Goal: Navigation & Orientation: Find specific page/section

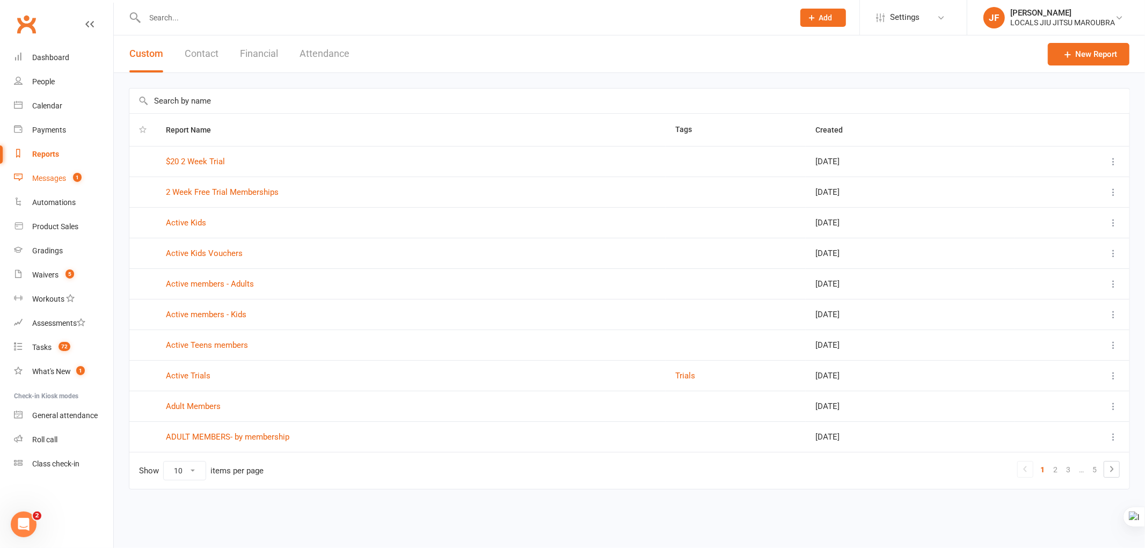
click at [67, 179] on link "Messages 1" at bounding box center [63, 178] width 99 height 24
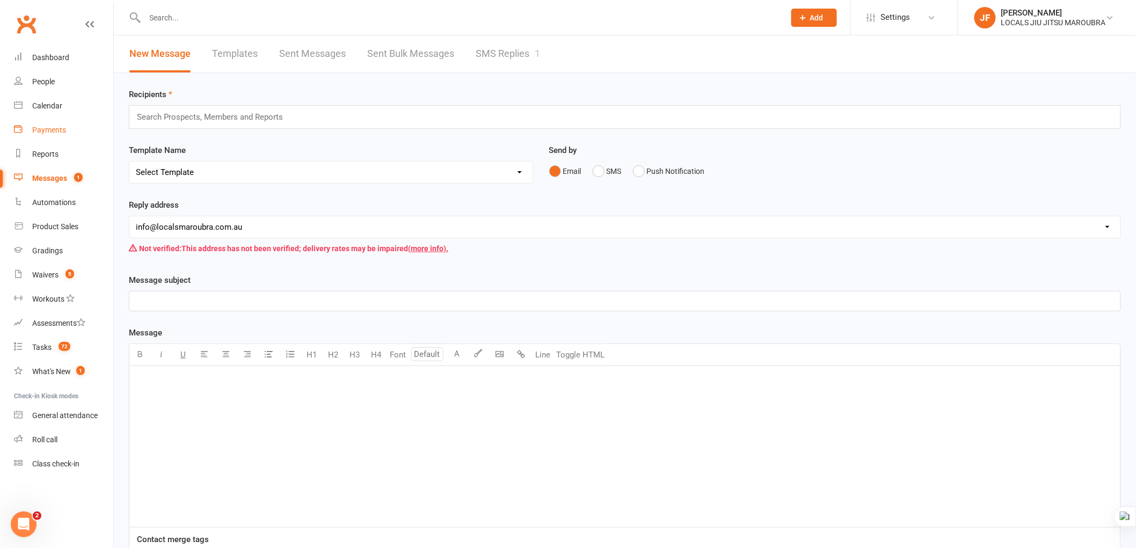
click at [50, 120] on link "Payments" at bounding box center [63, 130] width 99 height 24
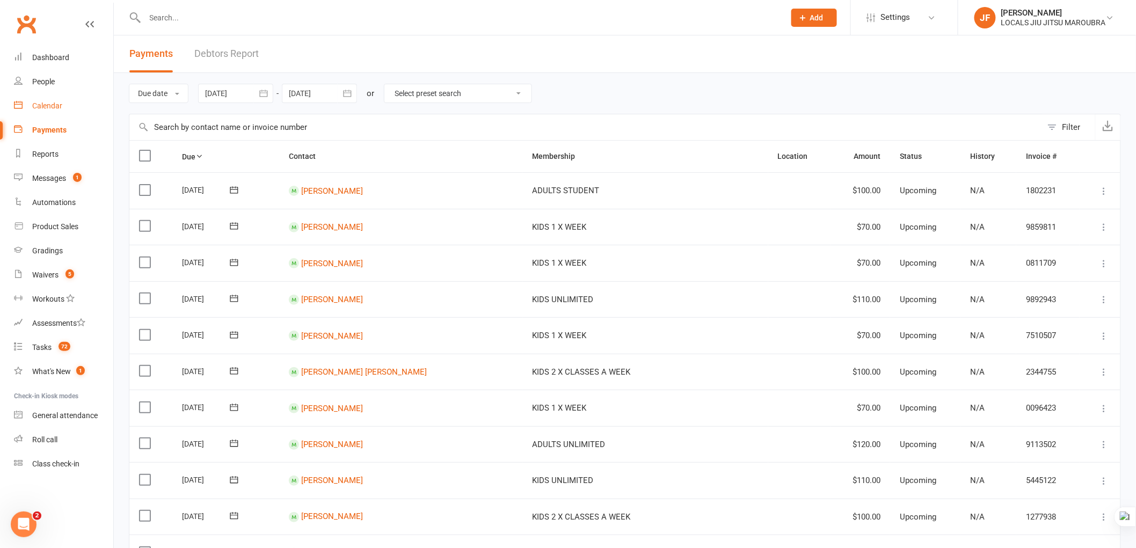
click at [52, 100] on link "Calendar" at bounding box center [63, 106] width 99 height 24
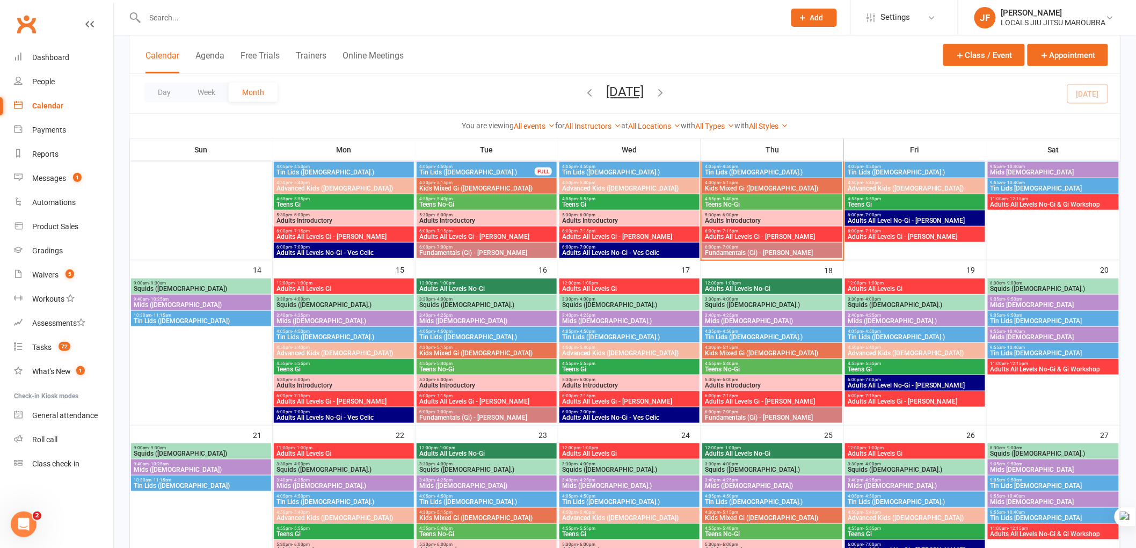
scroll to position [537, 0]
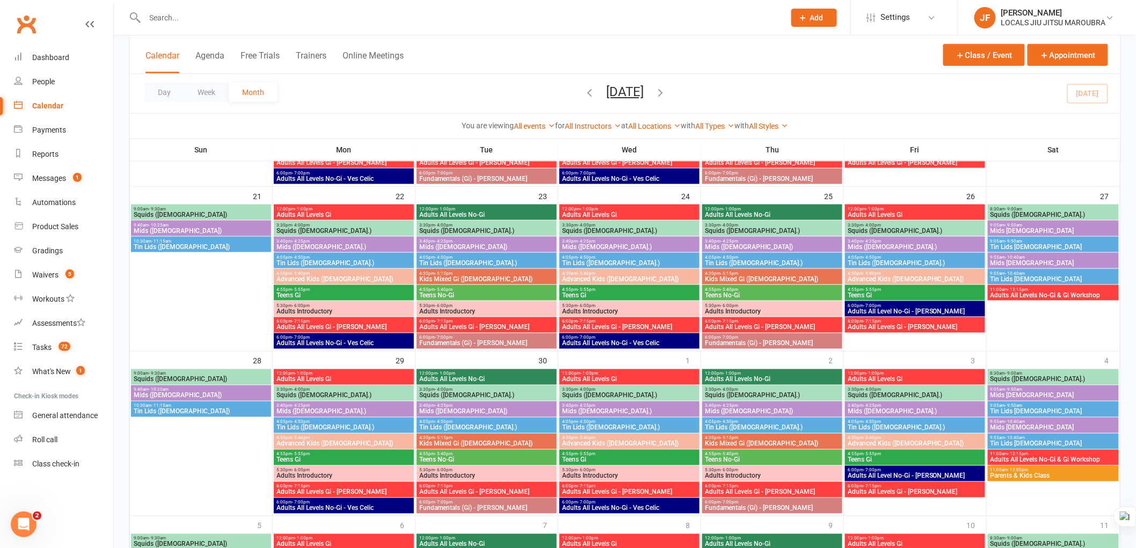
click at [584, 94] on icon "button" at bounding box center [590, 92] width 12 height 12
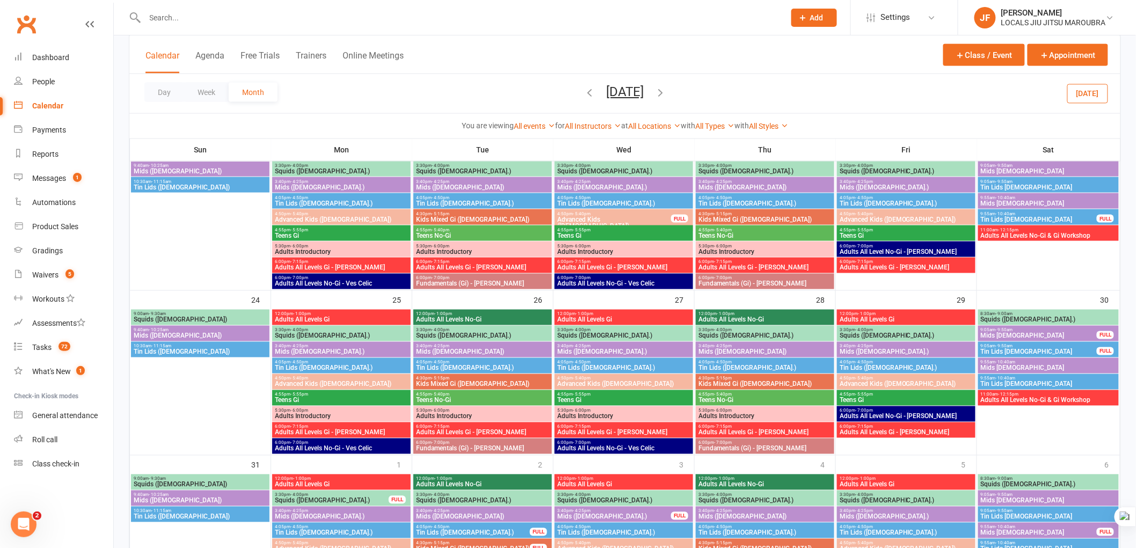
scroll to position [700, 0]
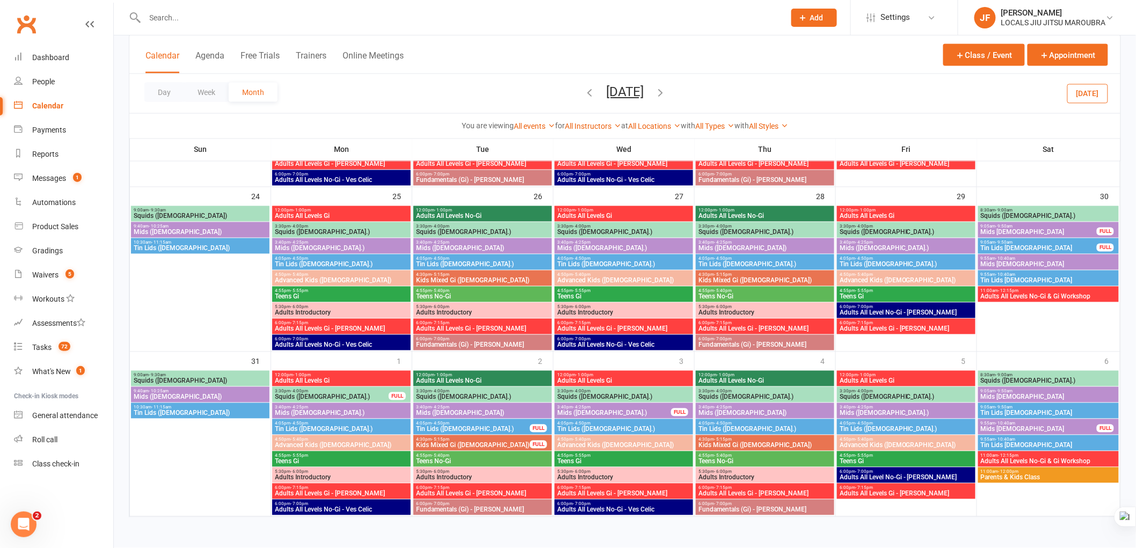
click at [666, 92] on icon "button" at bounding box center [661, 92] width 12 height 12
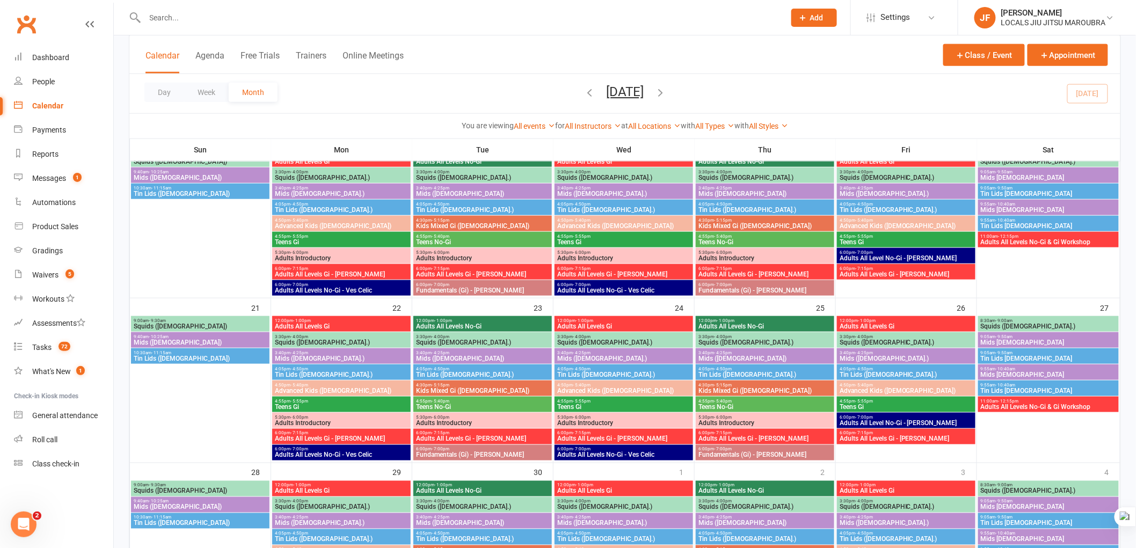
scroll to position [471, 0]
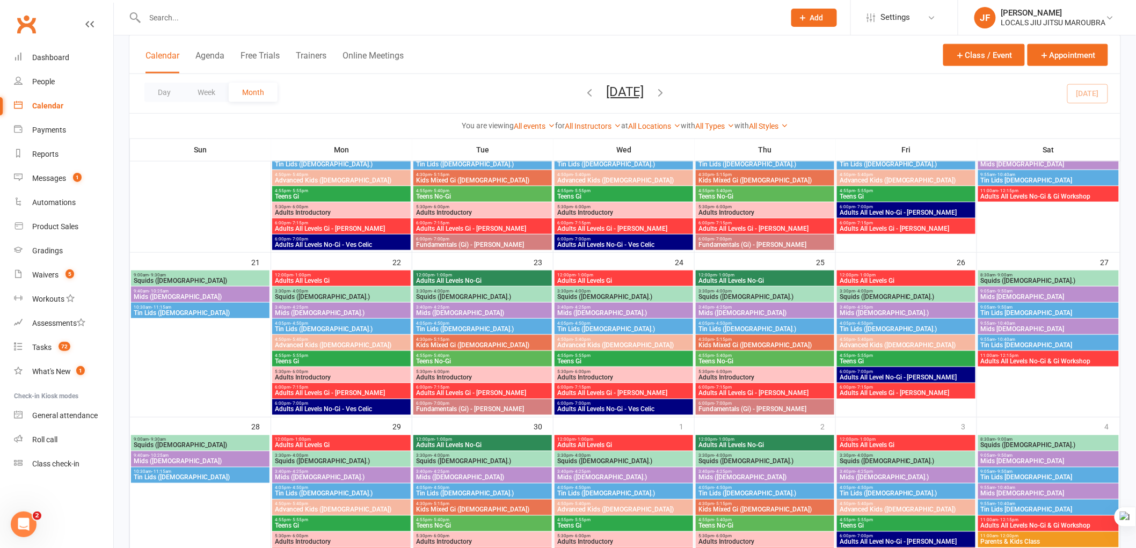
click at [634, 196] on span "Teens Gi" at bounding box center [624, 196] width 134 height 6
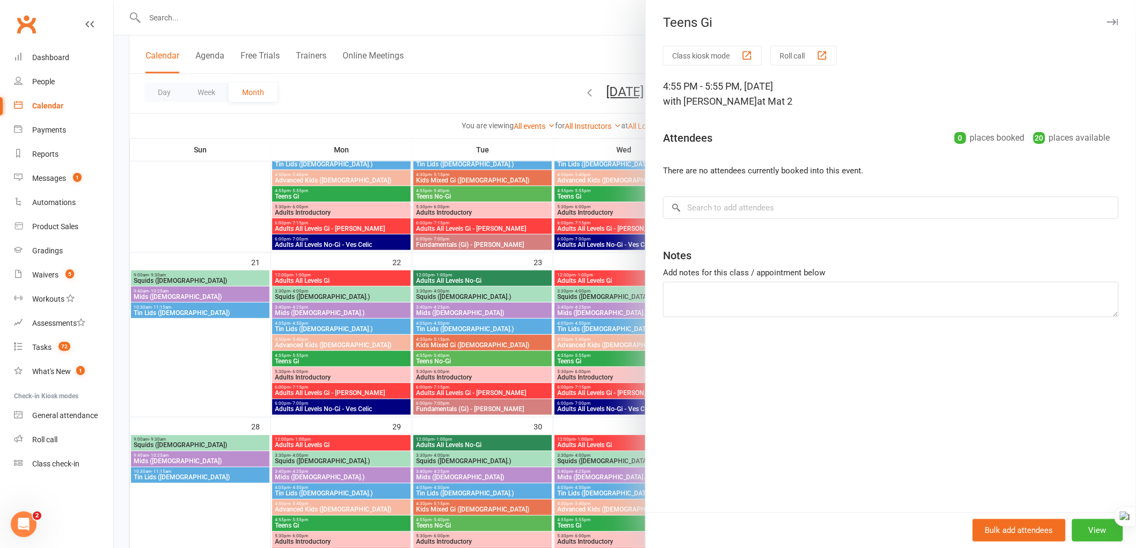
click at [571, 54] on div at bounding box center [625, 274] width 1022 height 548
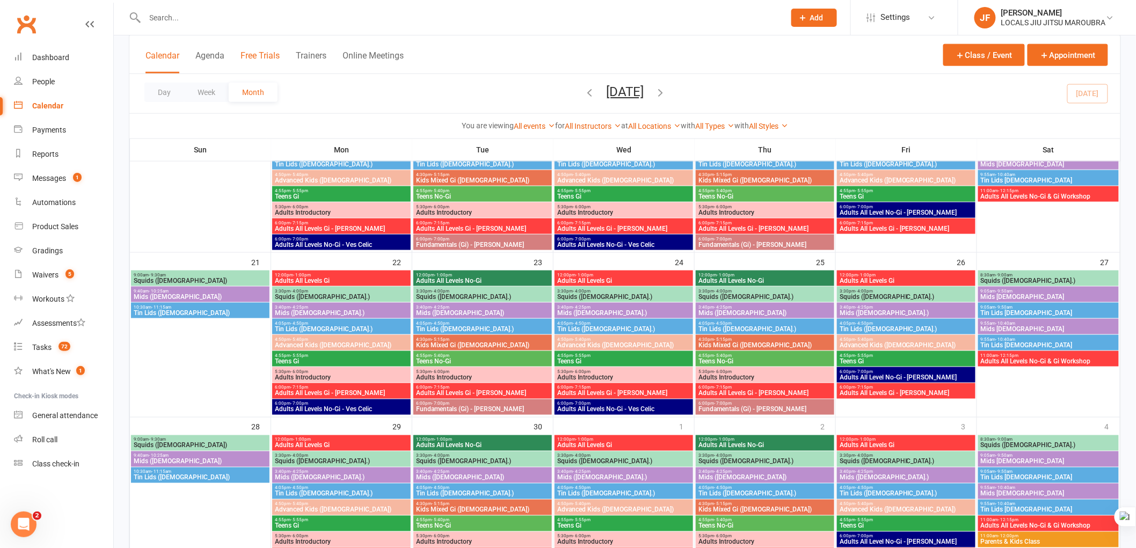
click at [254, 57] on button "Free Trials" at bounding box center [260, 61] width 39 height 23
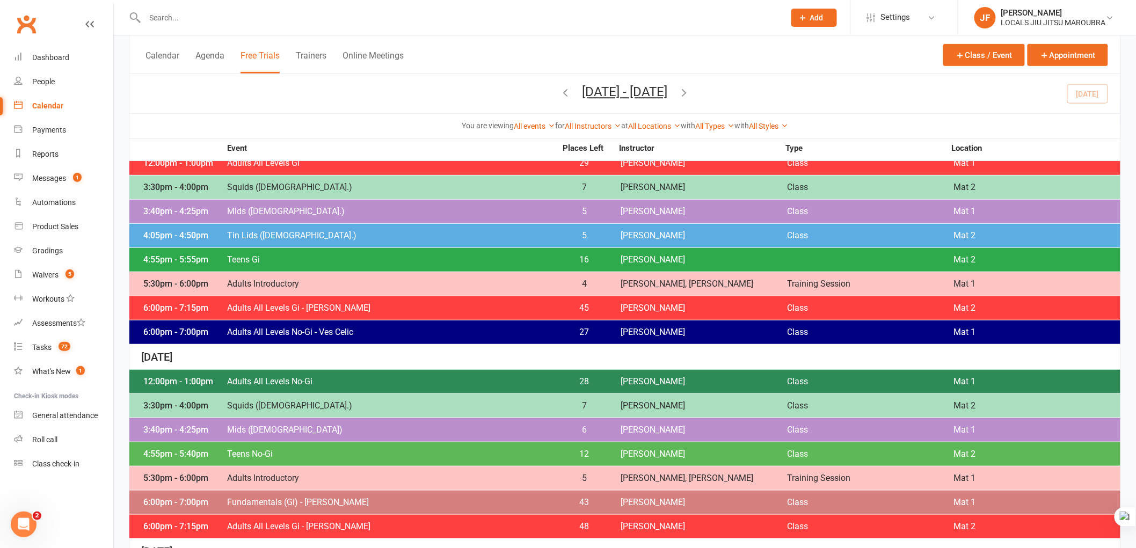
scroll to position [179, 0]
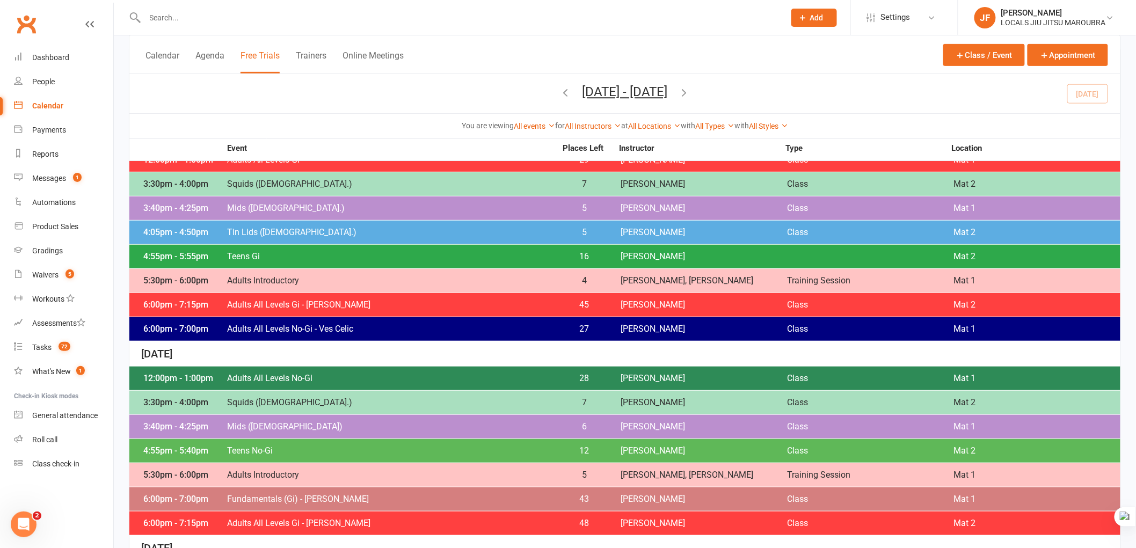
click at [691, 94] on icon "button" at bounding box center [685, 92] width 12 height 12
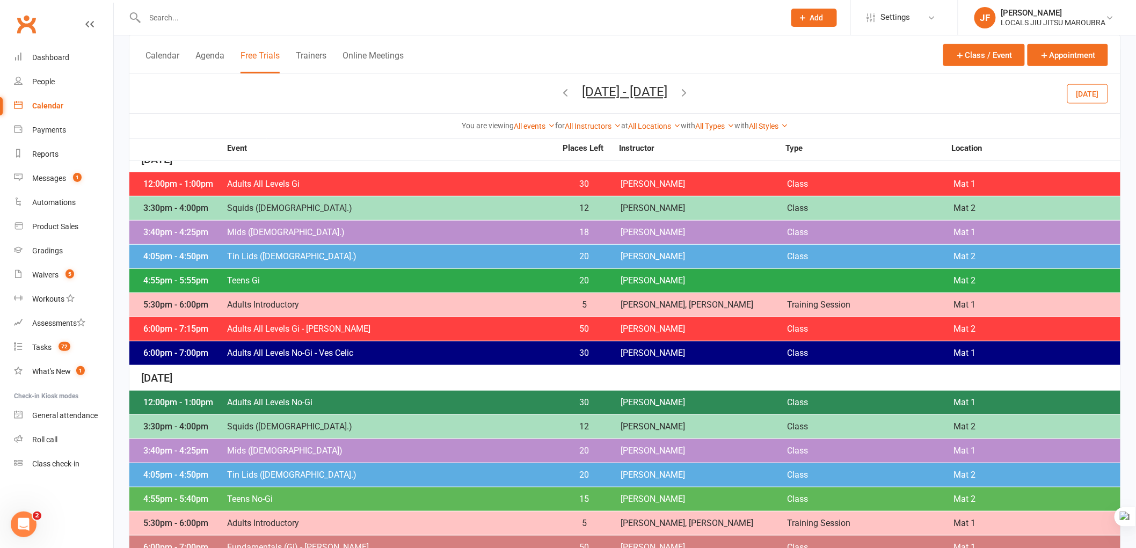
click at [691, 95] on icon "button" at bounding box center [685, 92] width 12 height 12
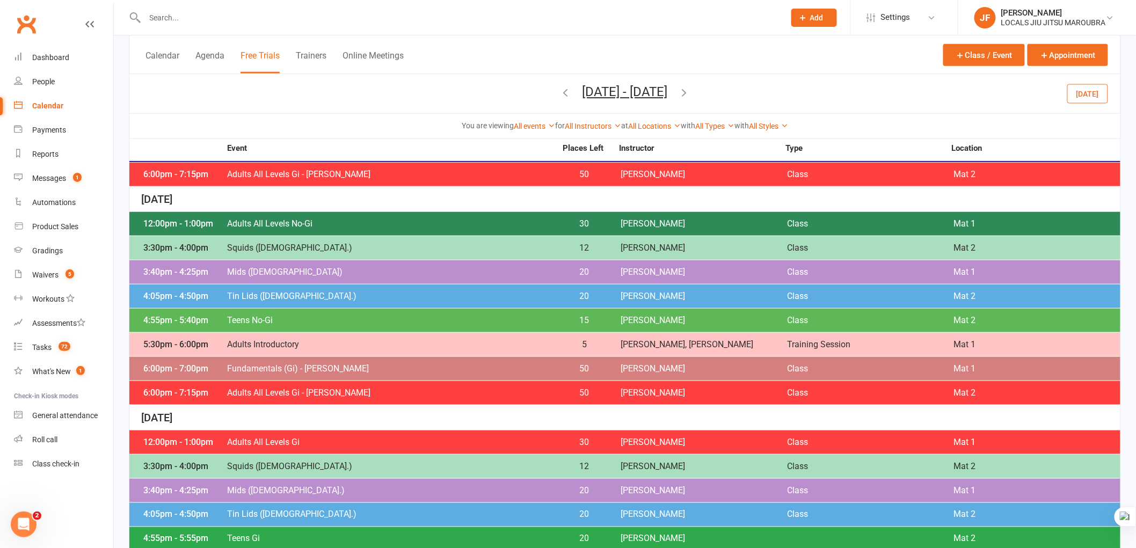
scroll to position [417, 0]
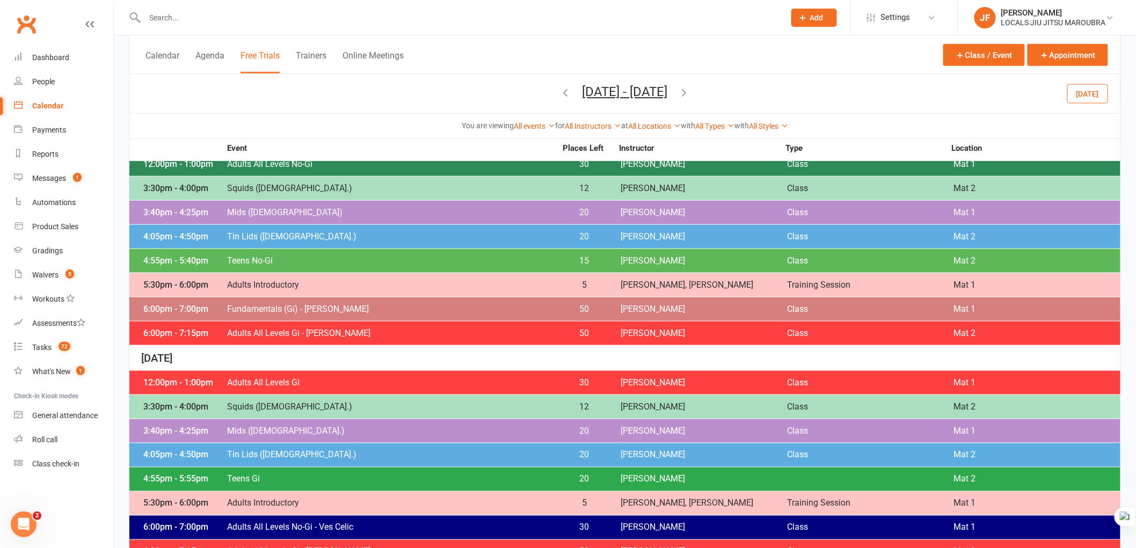
click at [691, 90] on icon "button" at bounding box center [685, 92] width 12 height 12
click at [691, 84] on button "button" at bounding box center [685, 93] width 12 height 19
click at [691, 96] on icon "button" at bounding box center [685, 92] width 12 height 12
click at [691, 92] on icon "button" at bounding box center [685, 92] width 12 height 12
click at [691, 88] on icon "button" at bounding box center [685, 92] width 12 height 12
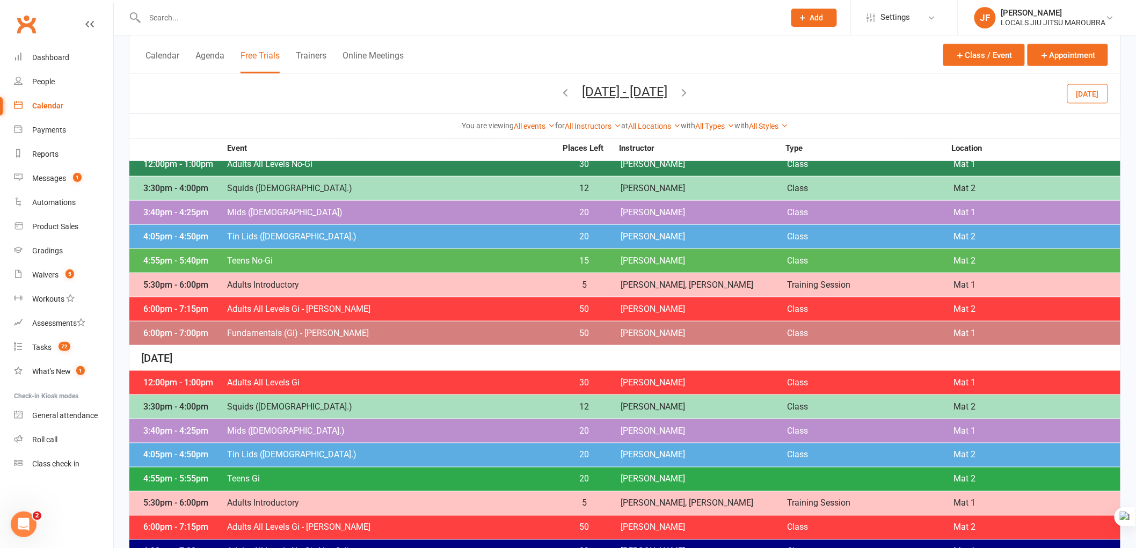
click at [714, 83] on div "Oct 26, 2025 - Nov 1, 2025 September 2025 Sun Mon Tue Wed Thu Fri Sat 31 01 02 …" at bounding box center [624, 93] width 991 height 39
click at [691, 90] on icon "button" at bounding box center [685, 92] width 12 height 12
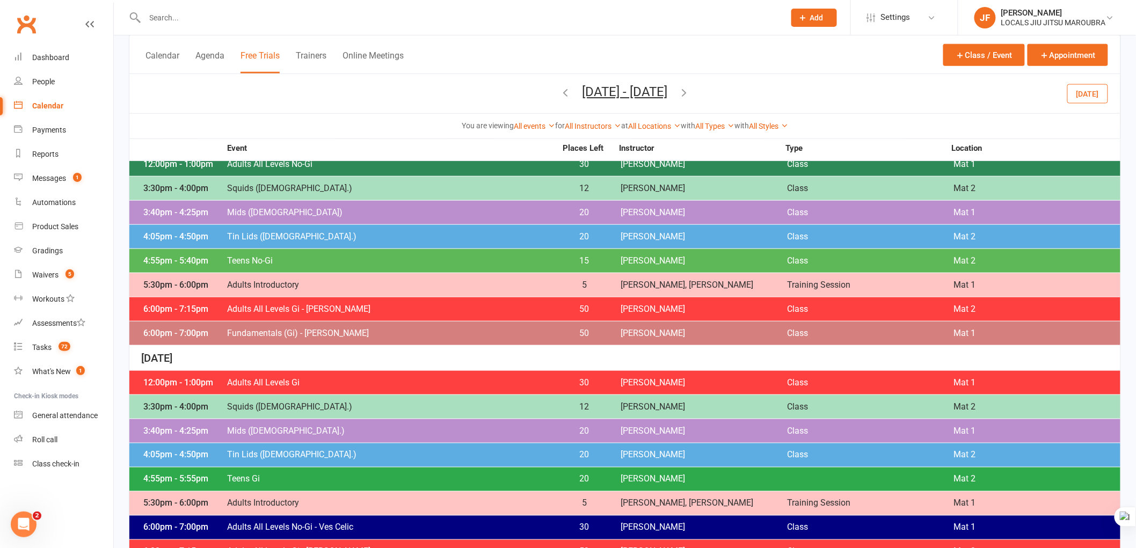
click at [691, 92] on icon "button" at bounding box center [685, 92] width 12 height 12
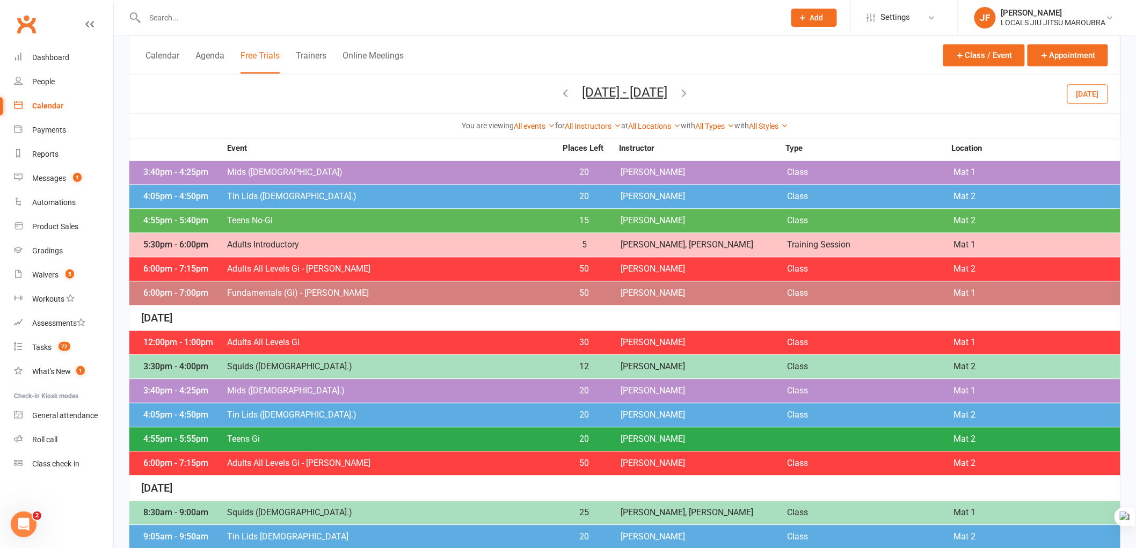
scroll to position [1074, 0]
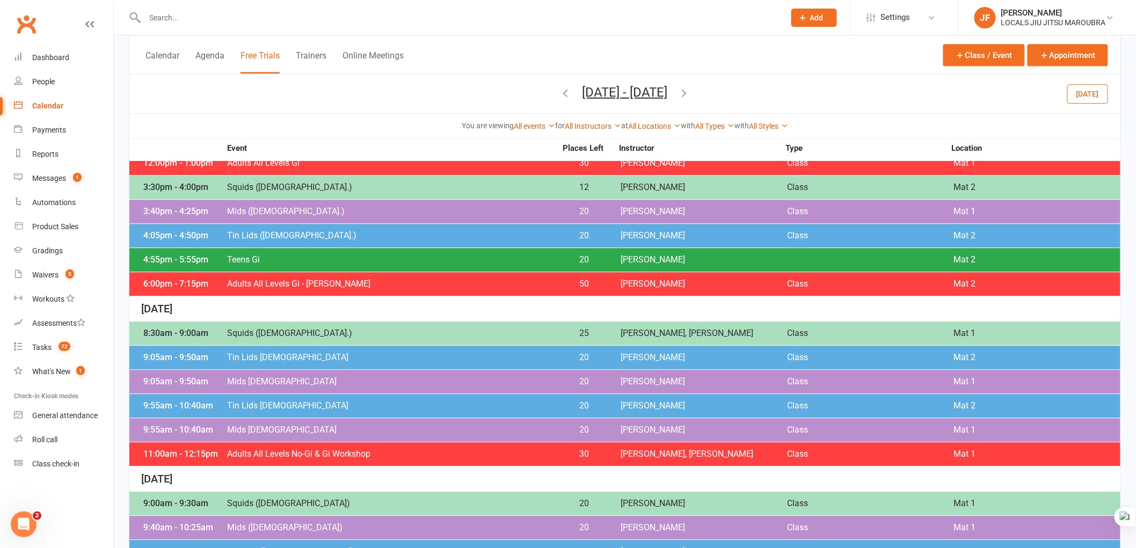
click at [691, 95] on icon "button" at bounding box center [685, 92] width 12 height 12
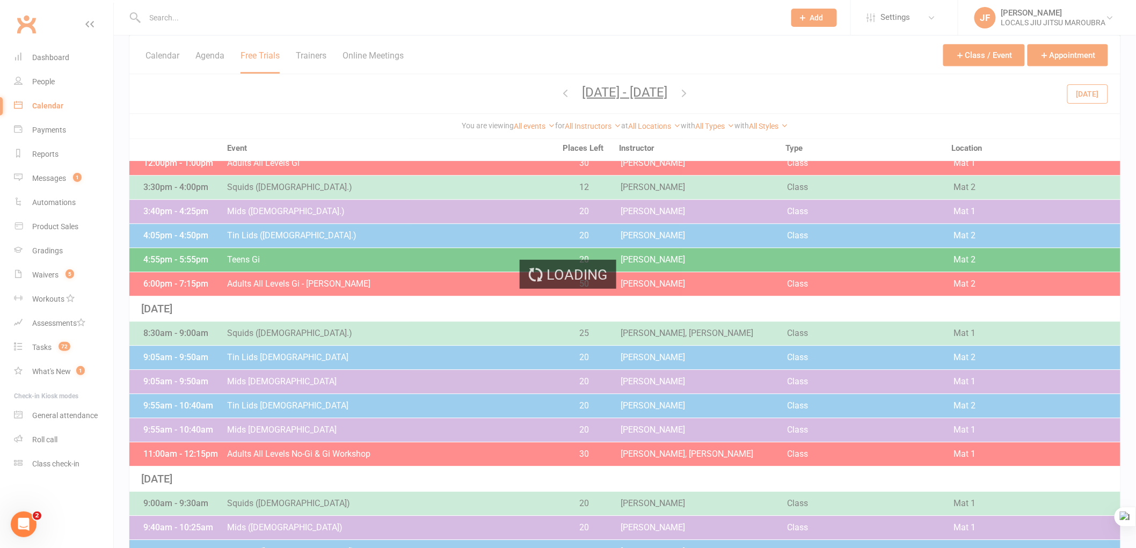
scroll to position [0, 0]
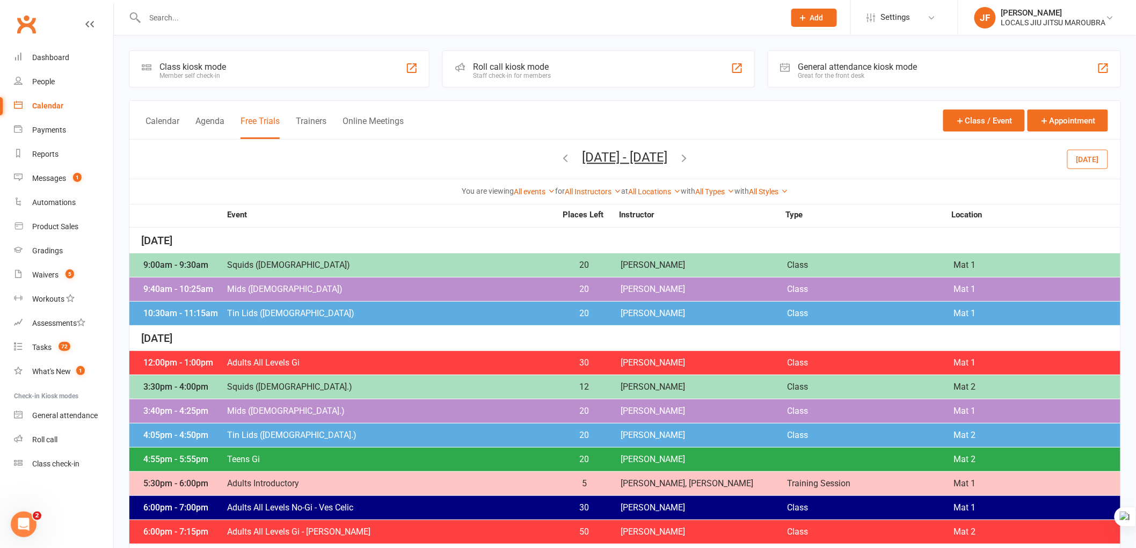
click at [691, 154] on icon "button" at bounding box center [685, 158] width 12 height 12
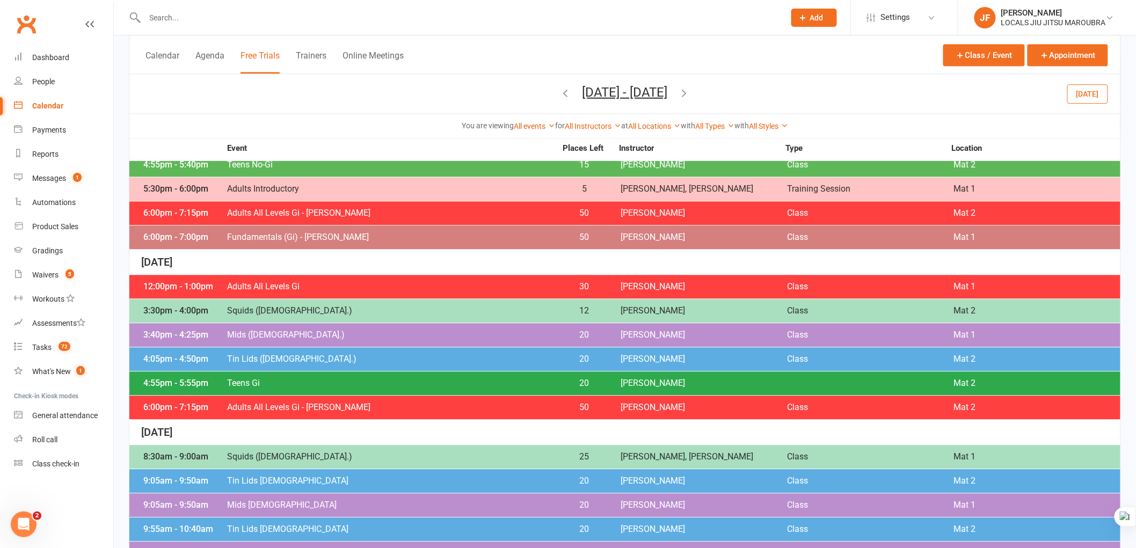
scroll to position [954, 0]
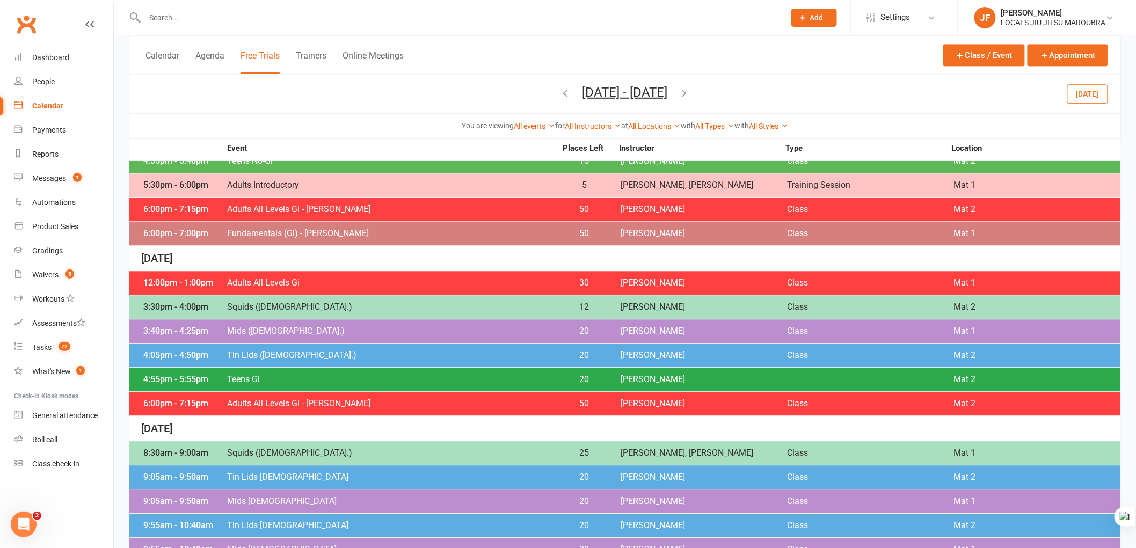
click at [691, 95] on icon "button" at bounding box center [685, 92] width 12 height 12
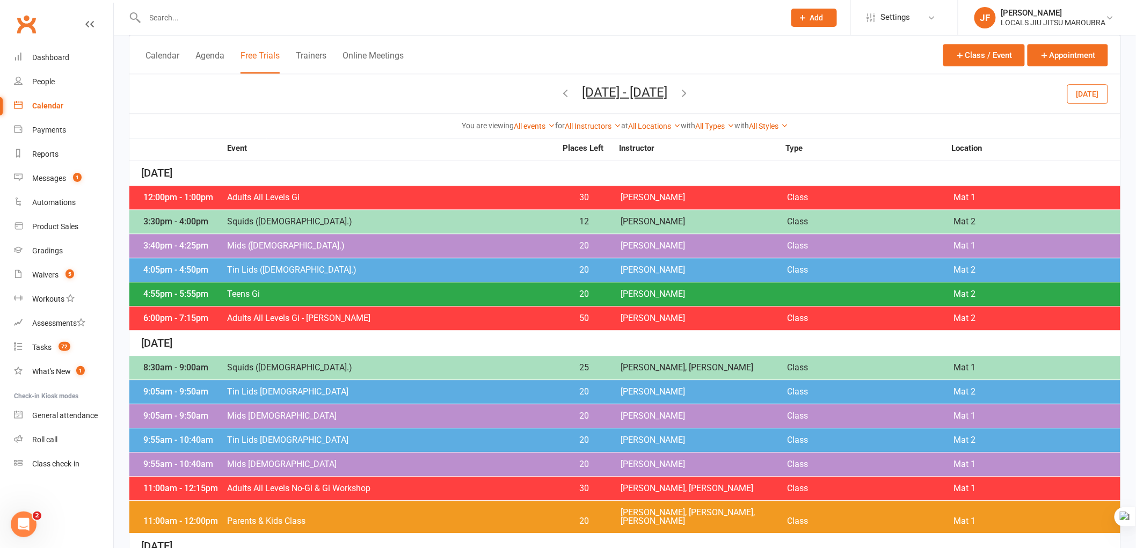
scroll to position [1130, 0]
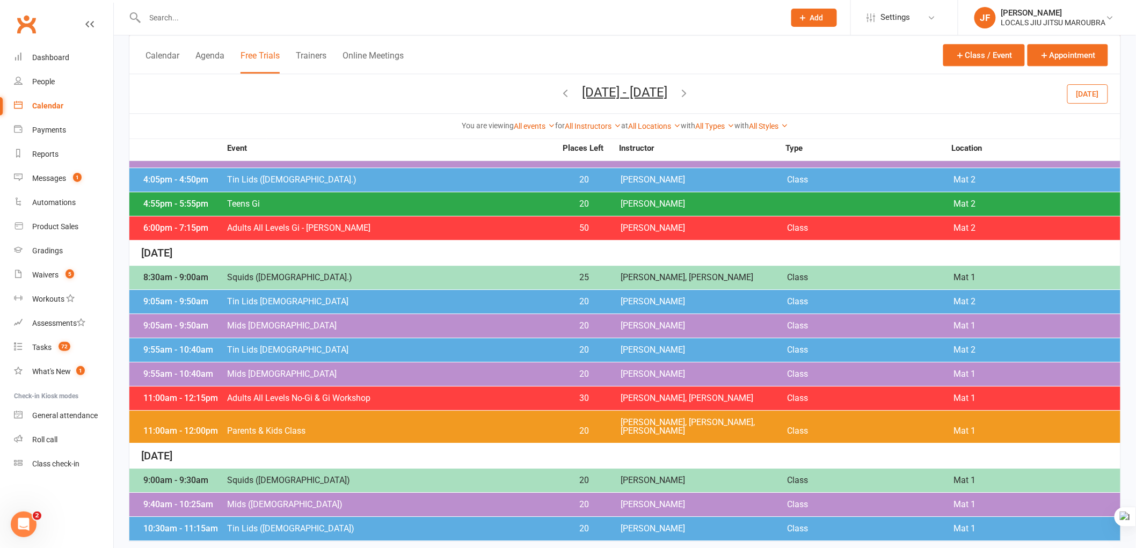
click at [636, 147] on strong "Instructor" at bounding box center [703, 148] width 166 height 8
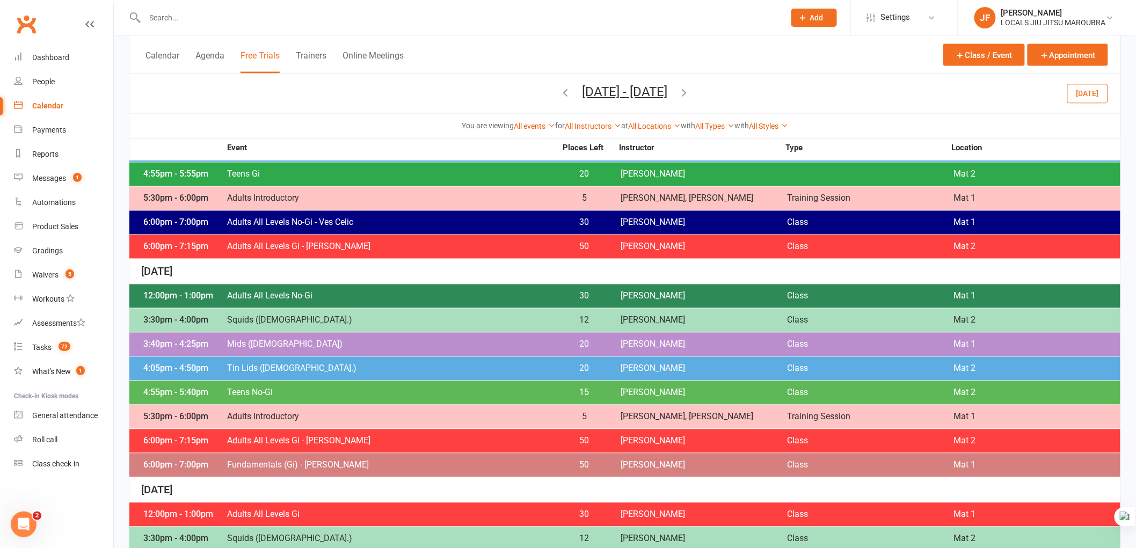
scroll to position [712, 0]
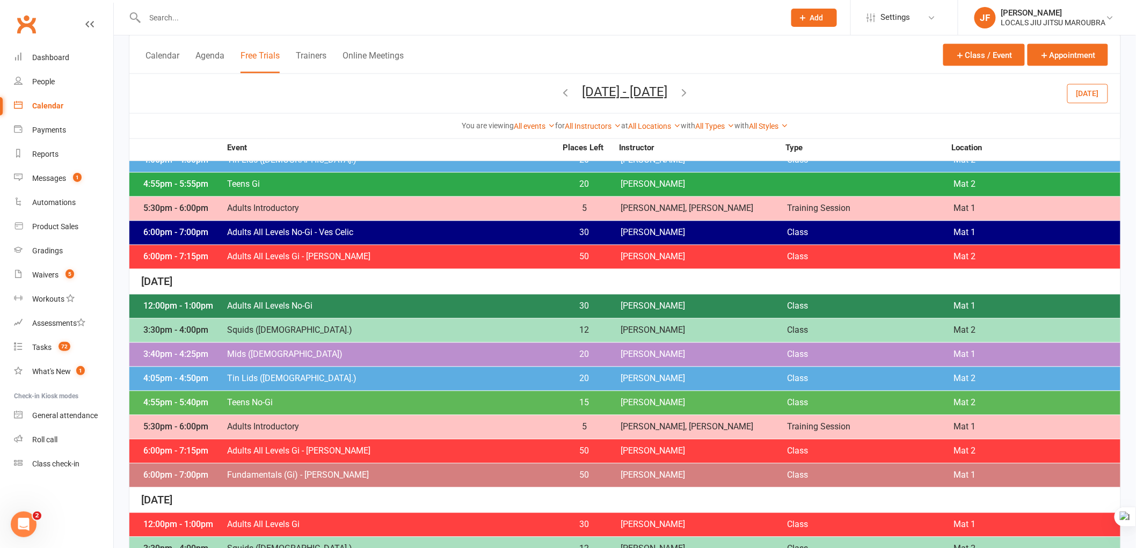
click at [691, 88] on icon "button" at bounding box center [685, 92] width 12 height 12
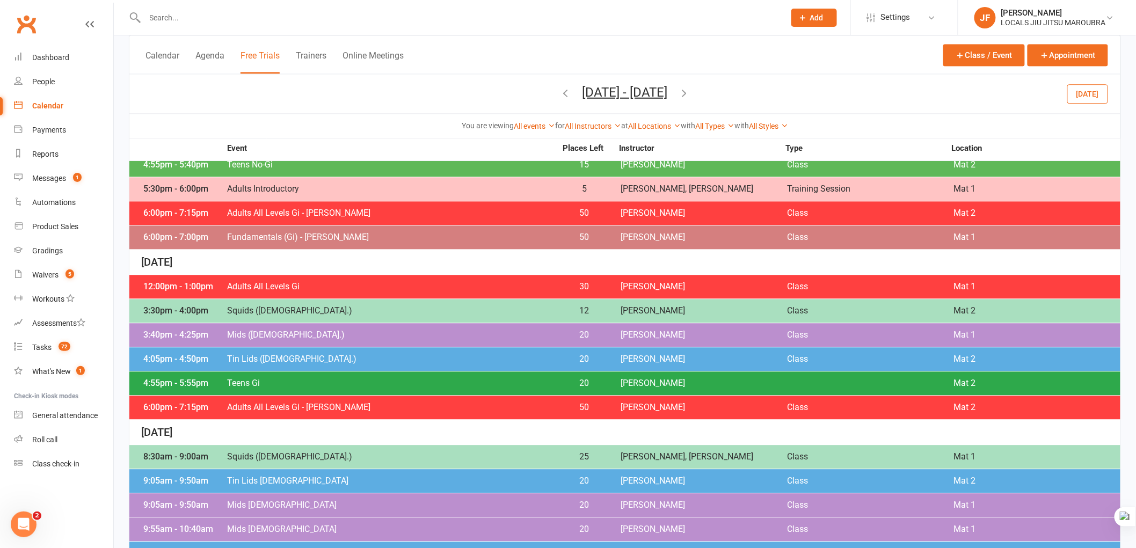
scroll to position [926, 0]
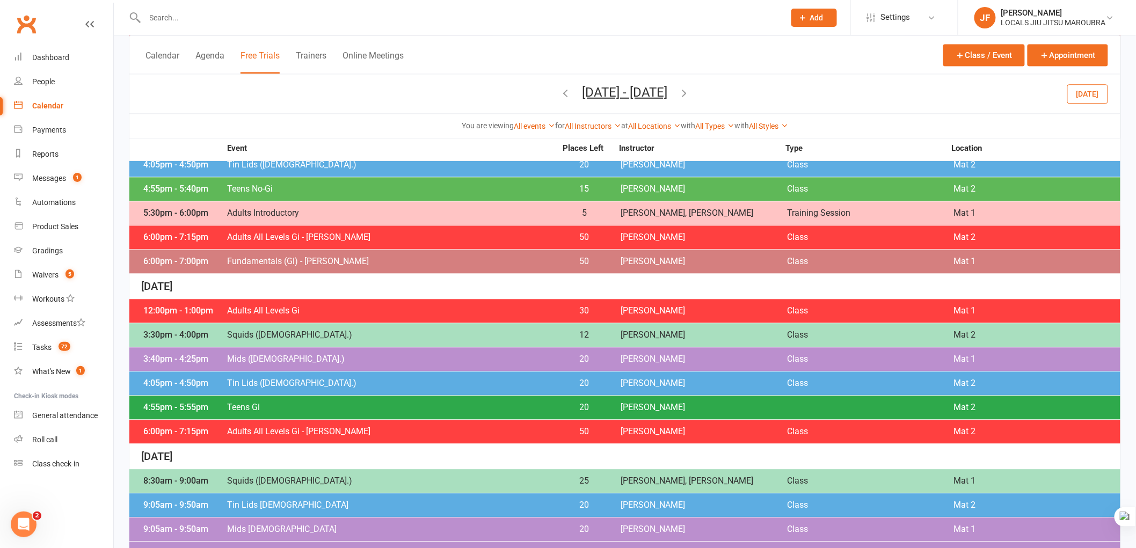
click at [691, 88] on icon "button" at bounding box center [685, 92] width 12 height 12
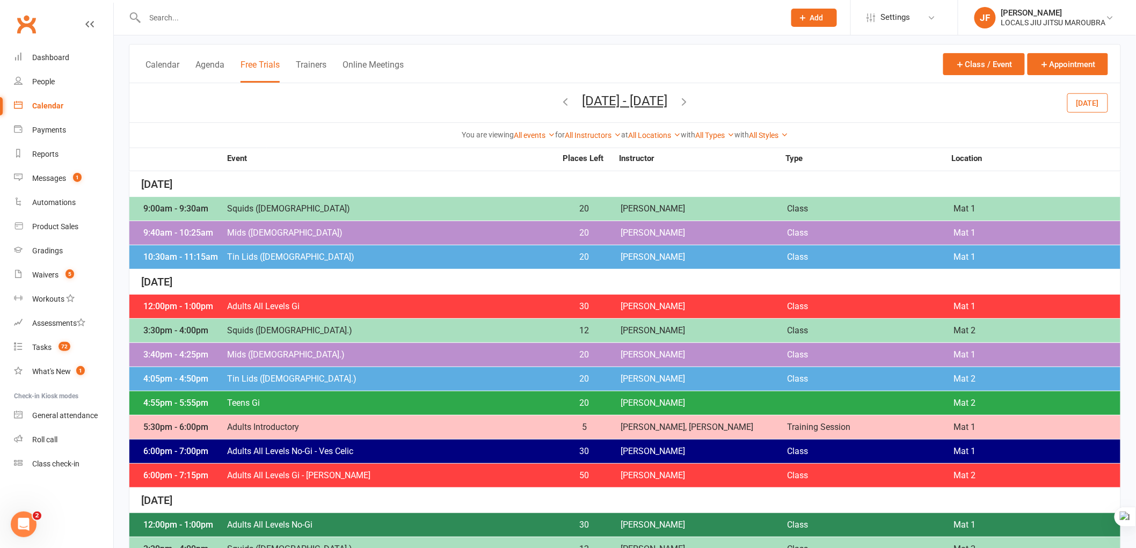
scroll to position [0, 0]
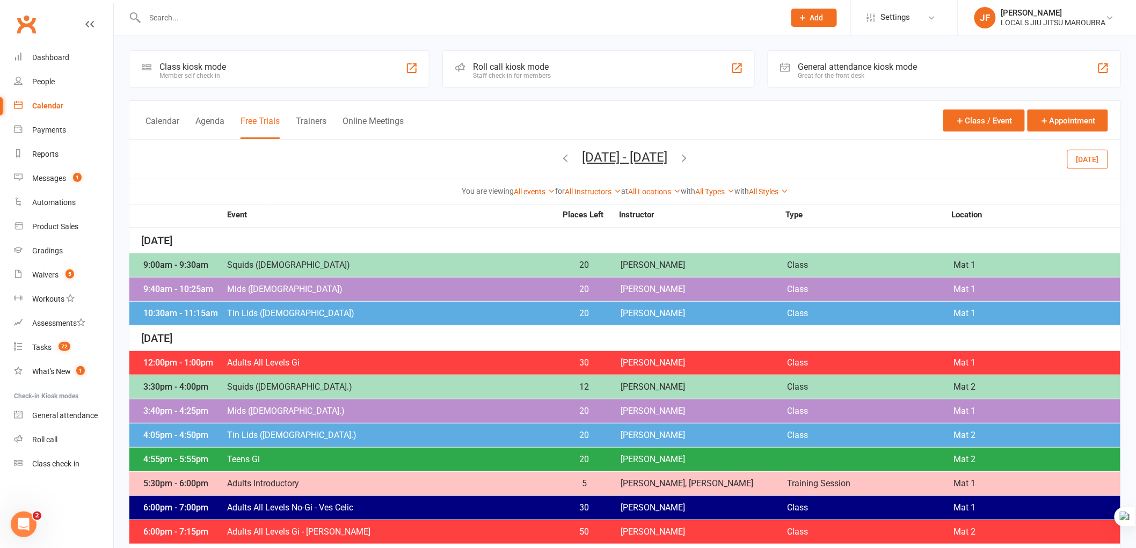
click at [691, 154] on icon "button" at bounding box center [685, 158] width 12 height 12
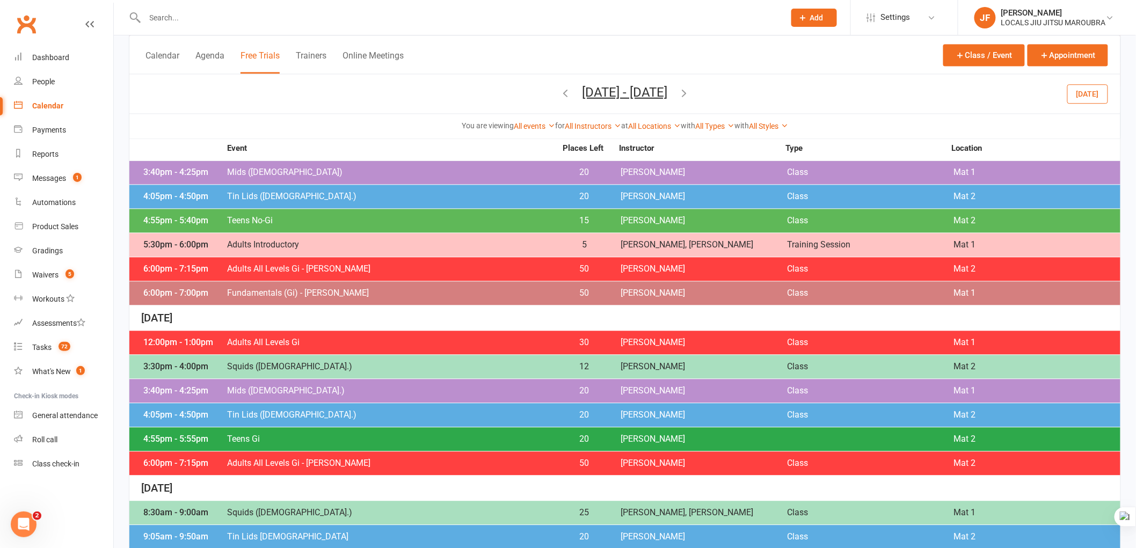
scroll to position [1105, 0]
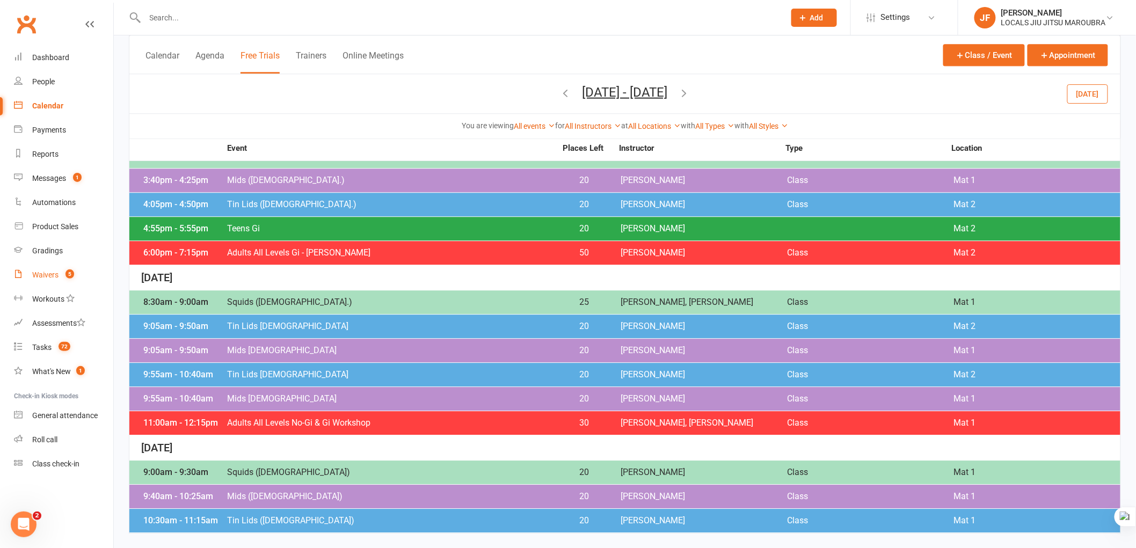
click at [45, 277] on div "Waivers" at bounding box center [45, 275] width 26 height 9
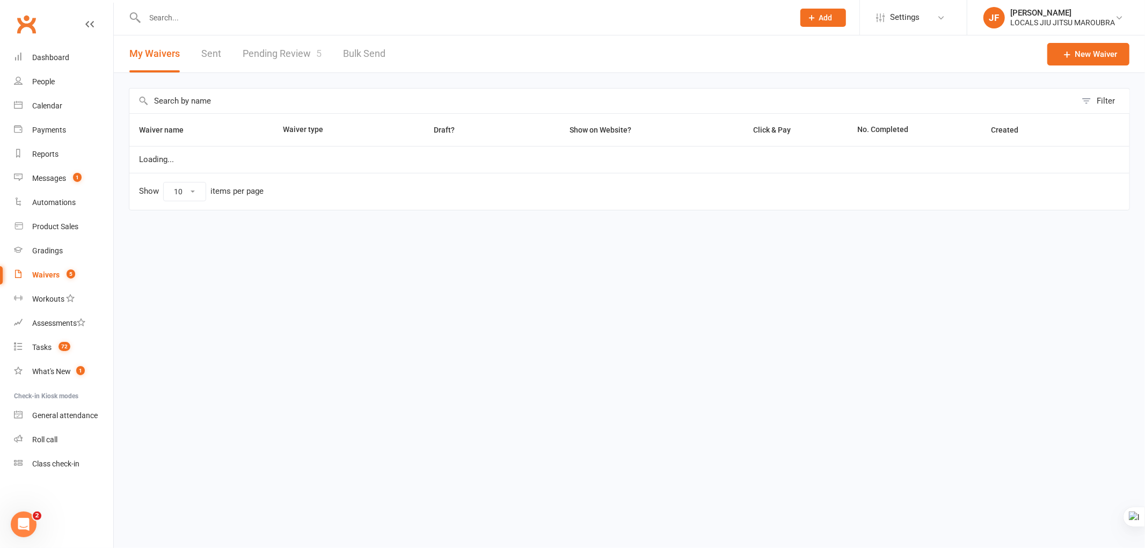
select select "100"
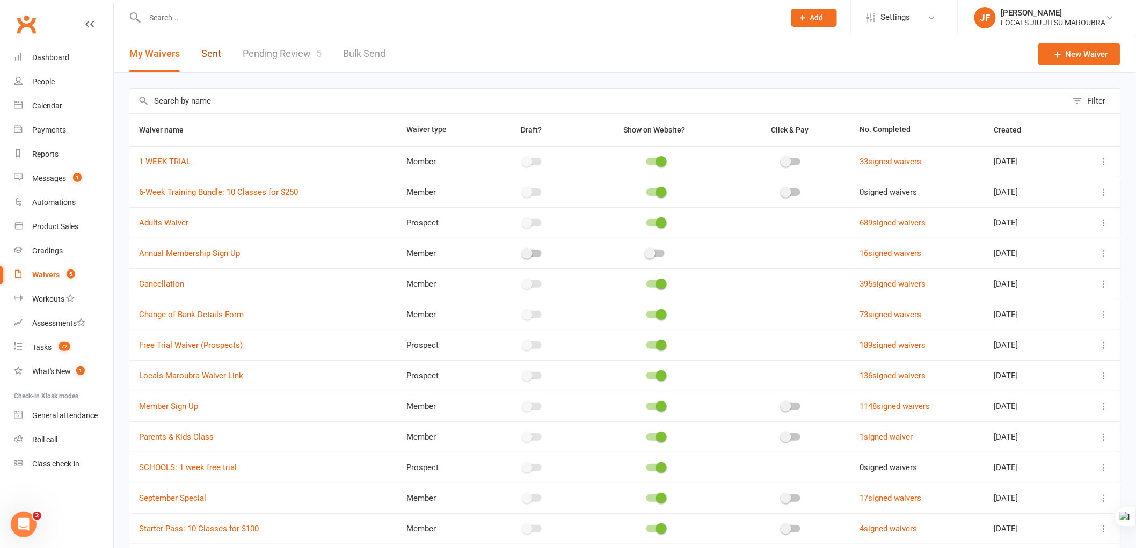
click at [212, 54] on link "Sent" at bounding box center [211, 53] width 20 height 37
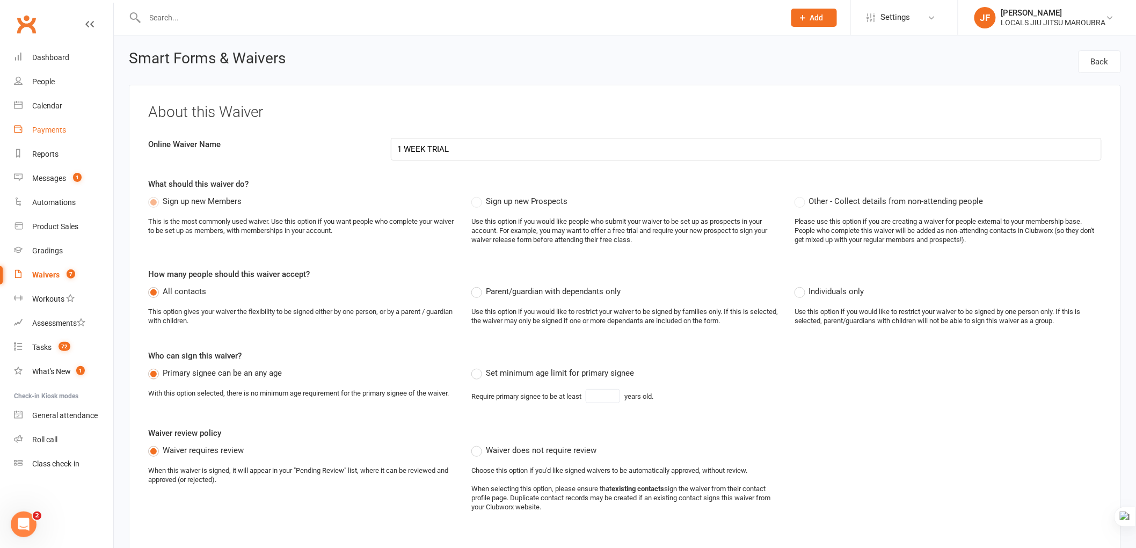
click at [55, 136] on link "Payments" at bounding box center [63, 130] width 99 height 24
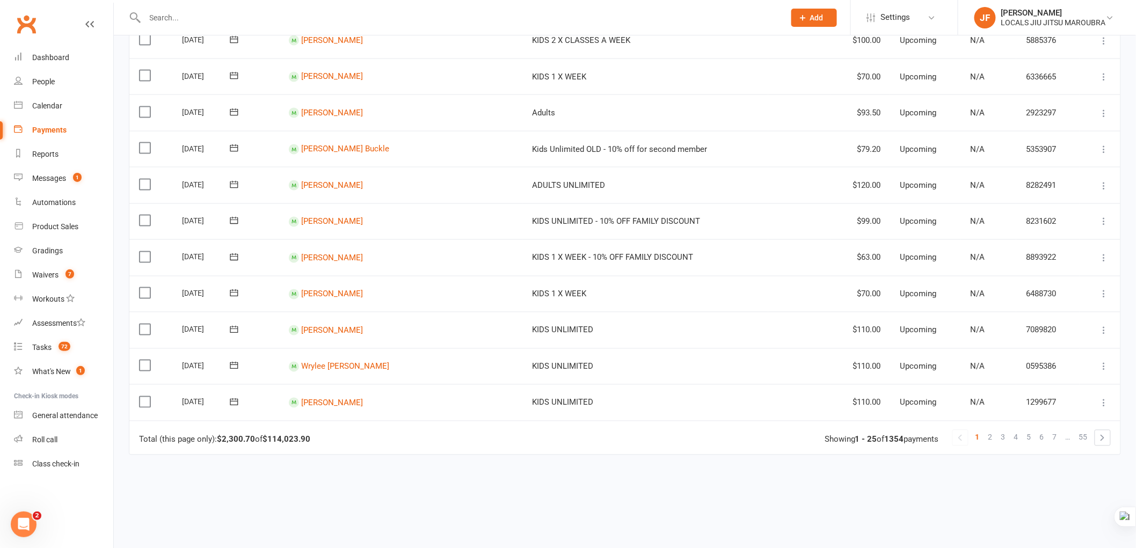
scroll to position [716, 0]
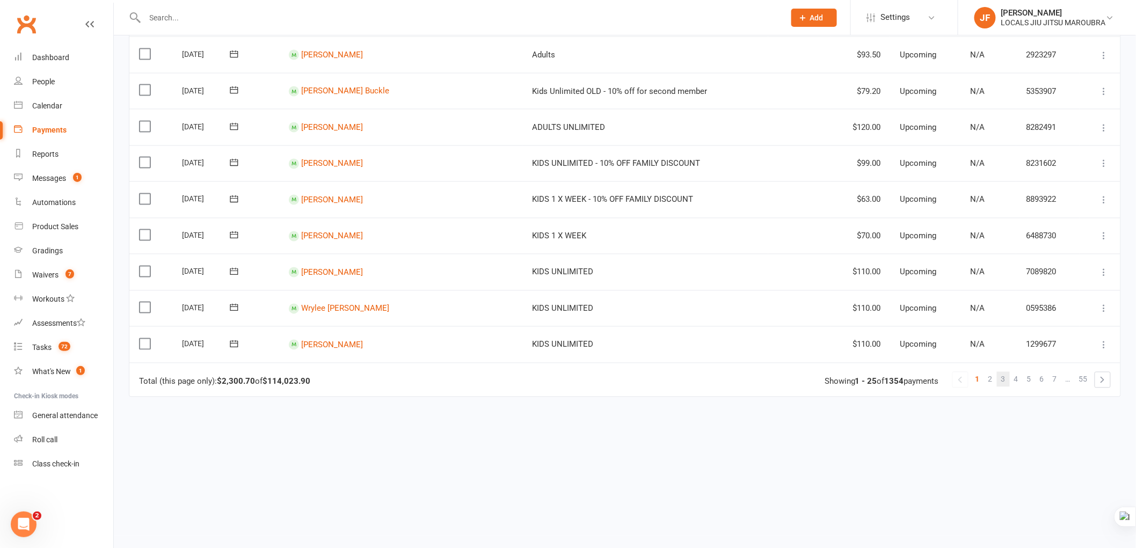
click at [998, 374] on link "3" at bounding box center [1003, 379] width 13 height 15
click at [1016, 374] on span "4" at bounding box center [1016, 379] width 4 height 15
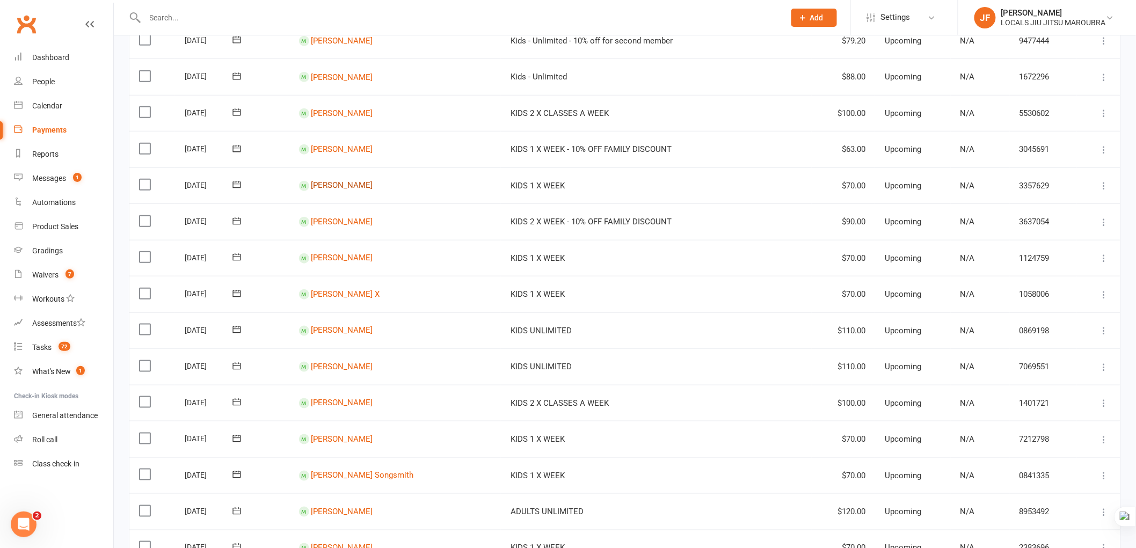
scroll to position [358, 0]
